Goal: Information Seeking & Learning: Learn about a topic

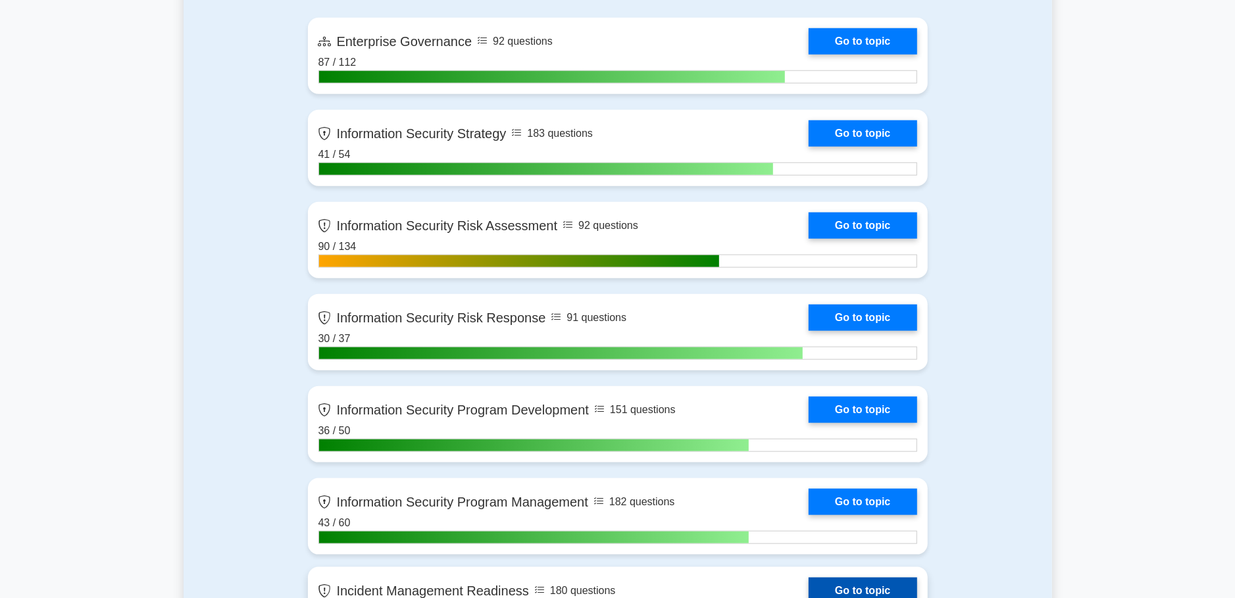
scroll to position [903, 0]
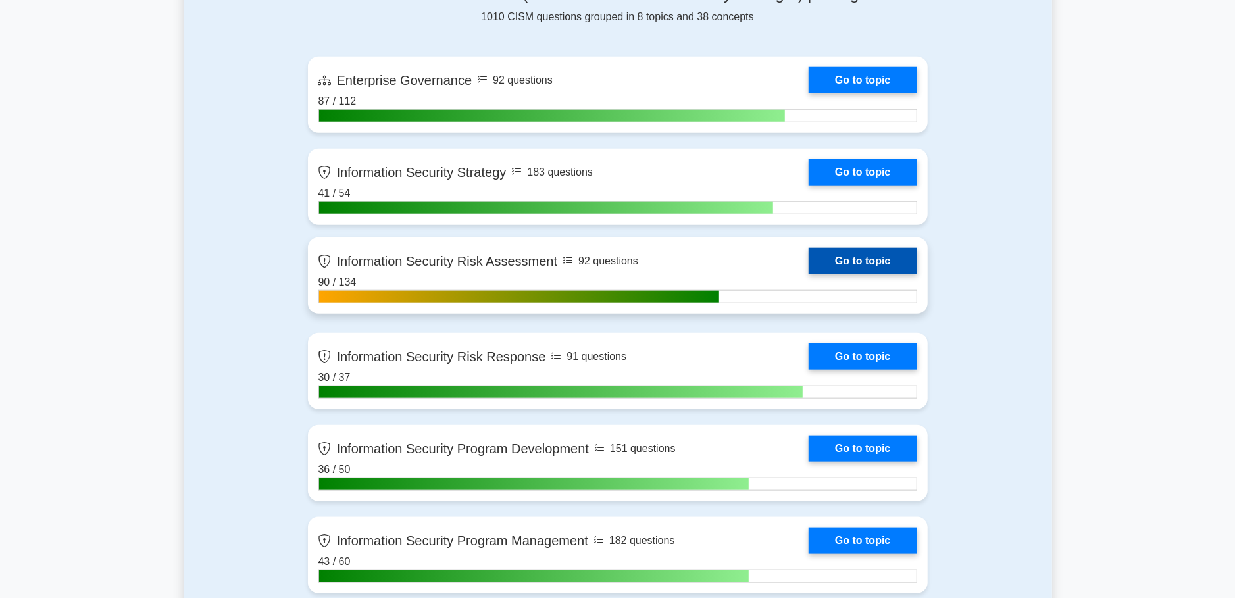
click at [809, 274] on link "Go to topic" at bounding box center [863, 261] width 108 height 26
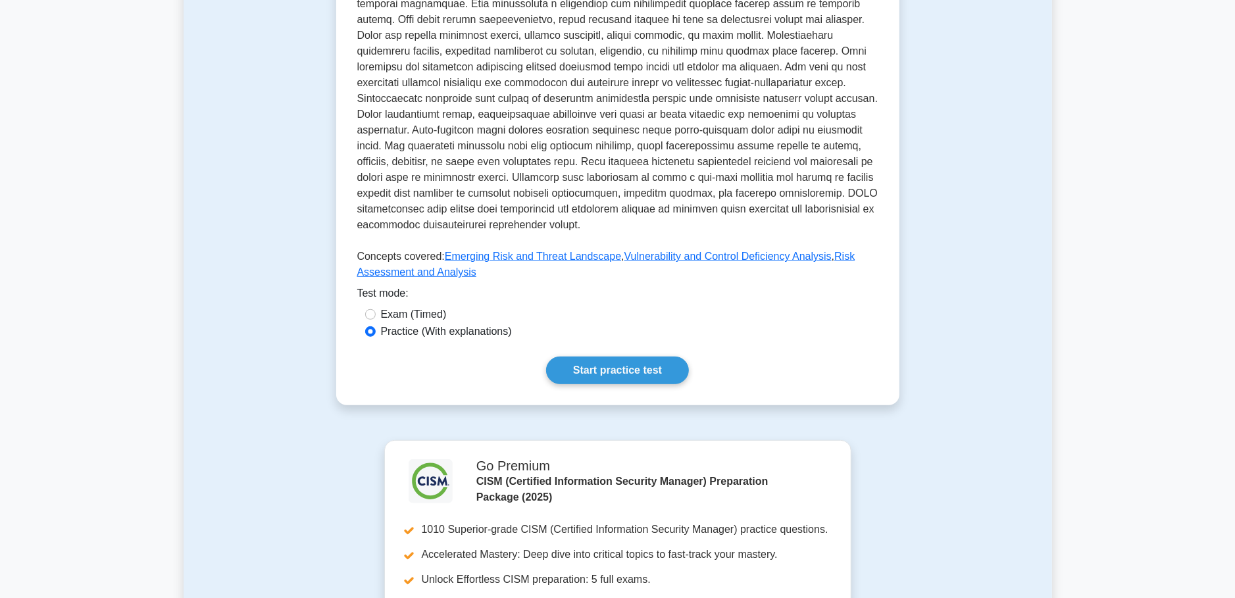
scroll to position [139, 0]
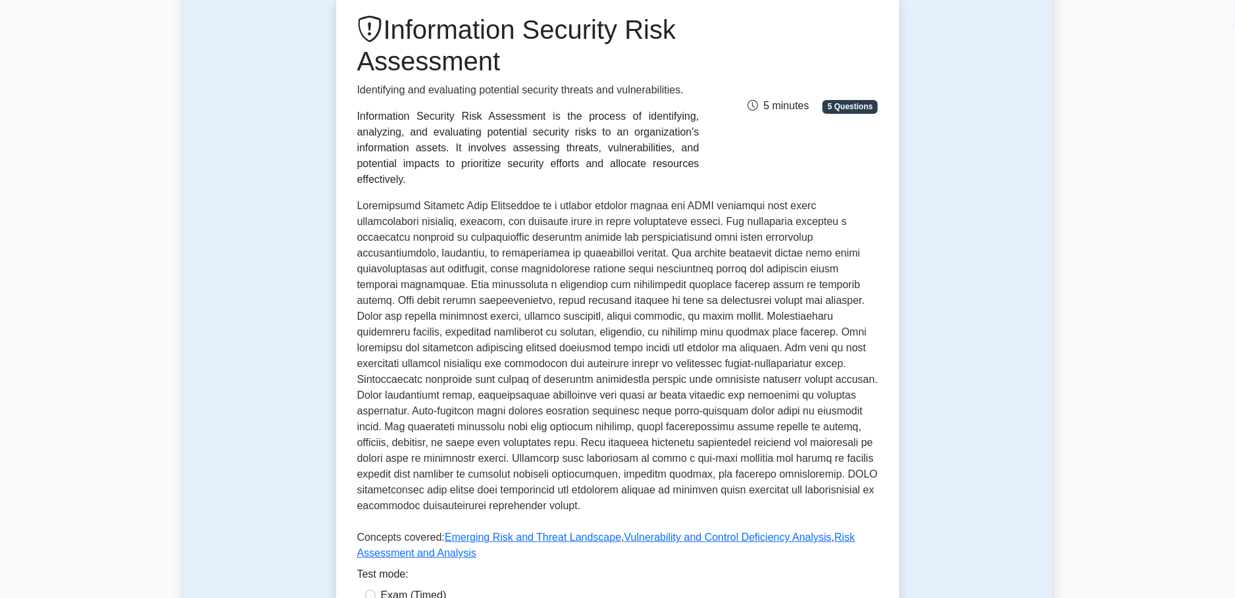
click at [161, 328] on main "Back to CISM (Certified Information Security Manager) (CISM) Information Securi…" at bounding box center [617, 567] width 1235 height 1329
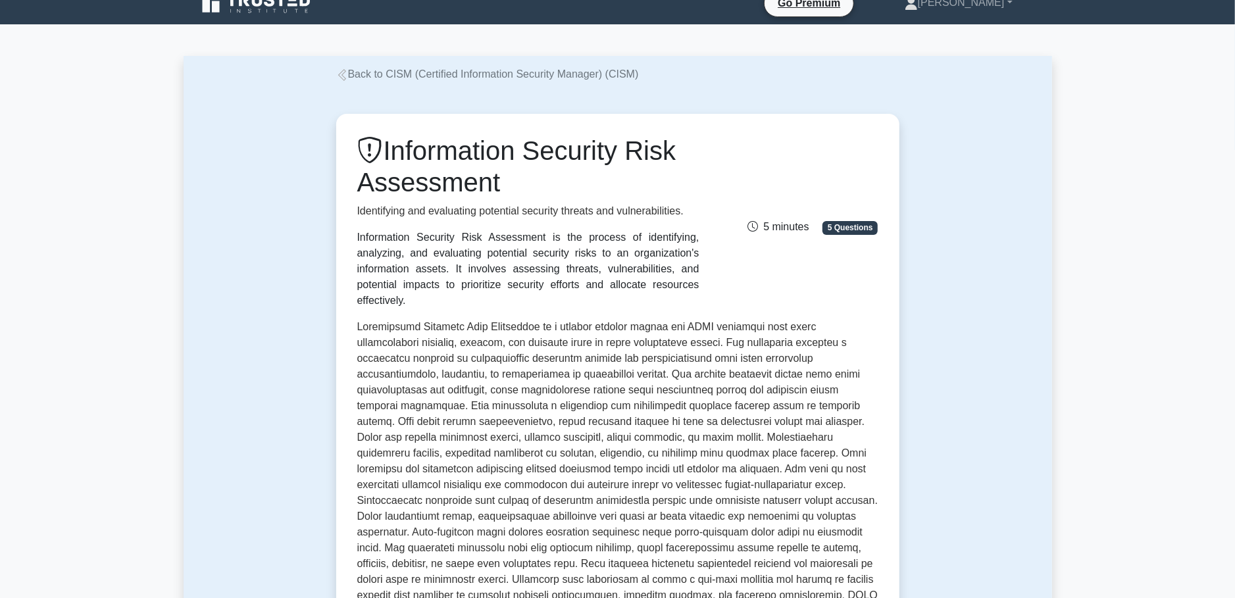
scroll to position [0, 0]
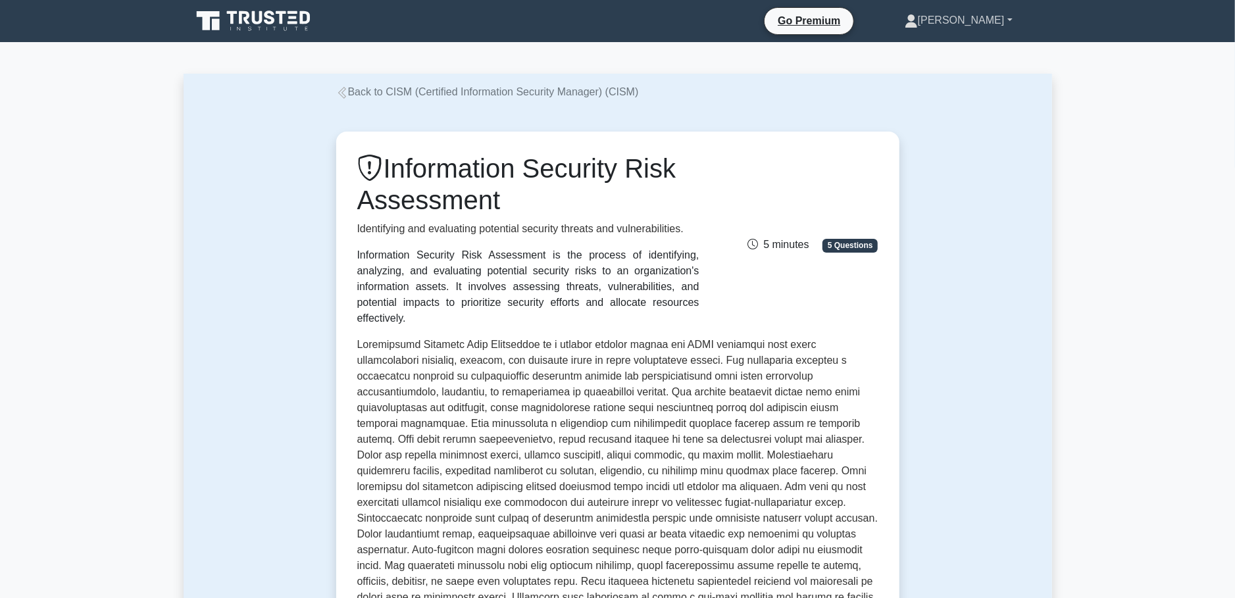
click at [984, 16] on link "[PERSON_NAME]" at bounding box center [958, 20] width 171 height 26
click at [978, 47] on link "Profile" at bounding box center [926, 51] width 104 height 21
click at [988, 16] on link "[PERSON_NAME]" at bounding box center [958, 20] width 171 height 26
click at [978, 180] on div "Information Security Risk Assessment Identifying and evaluating potential secur…" at bounding box center [618, 478] width 869 height 757
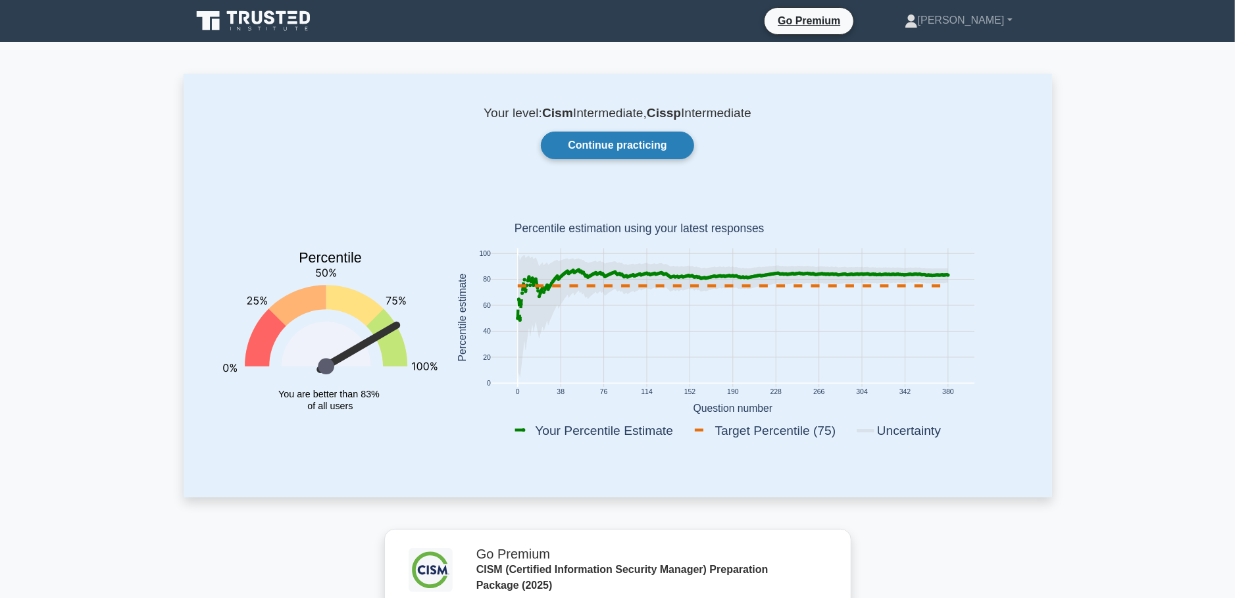
click at [617, 151] on link "Continue practicing" at bounding box center [617, 146] width 153 height 28
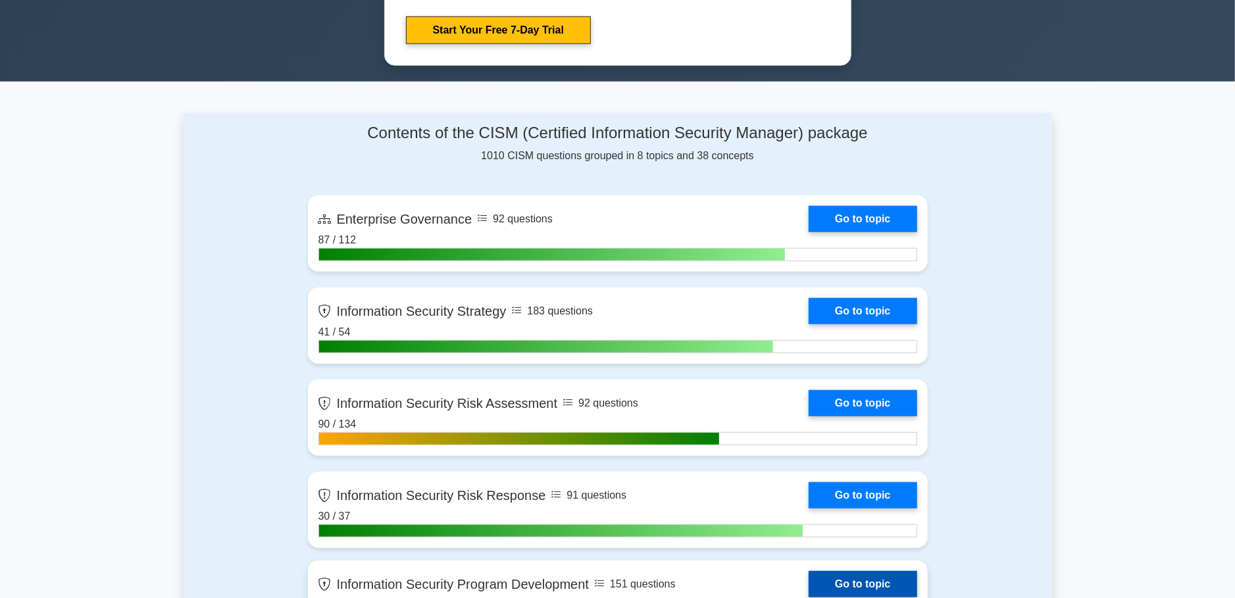
scroll to position [834, 0]
